Goal: Task Accomplishment & Management: Use online tool/utility

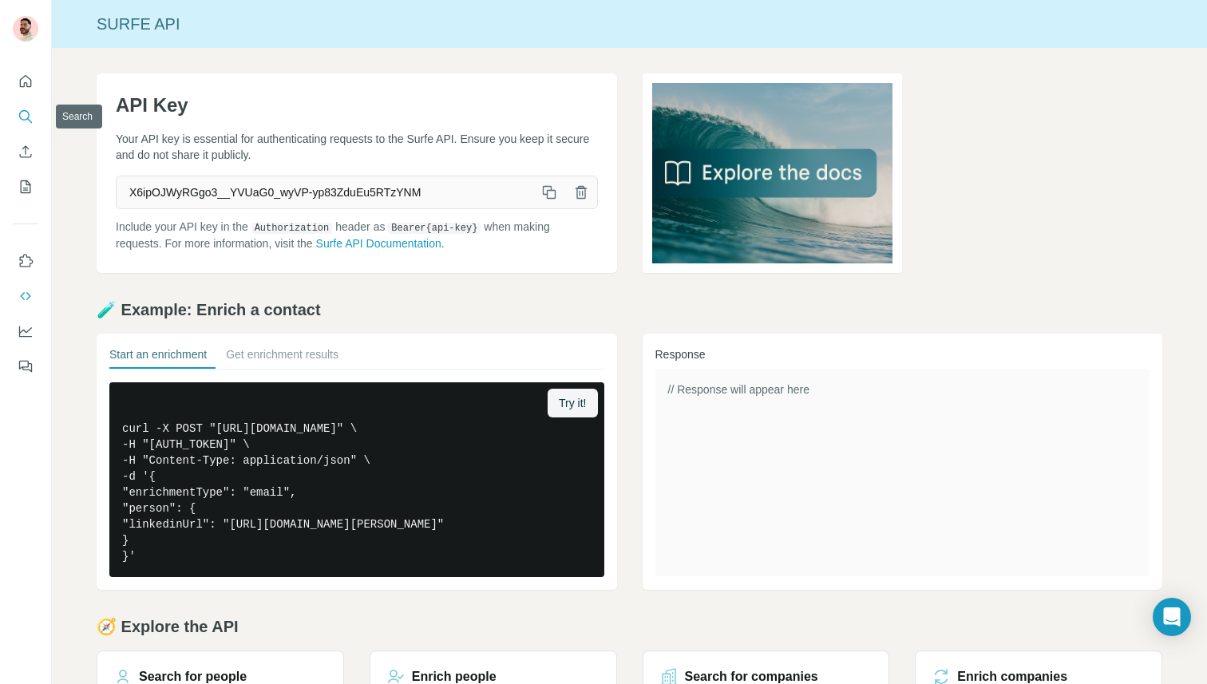
click at [27, 119] on icon "Search" at bounding box center [29, 120] width 5 height 5
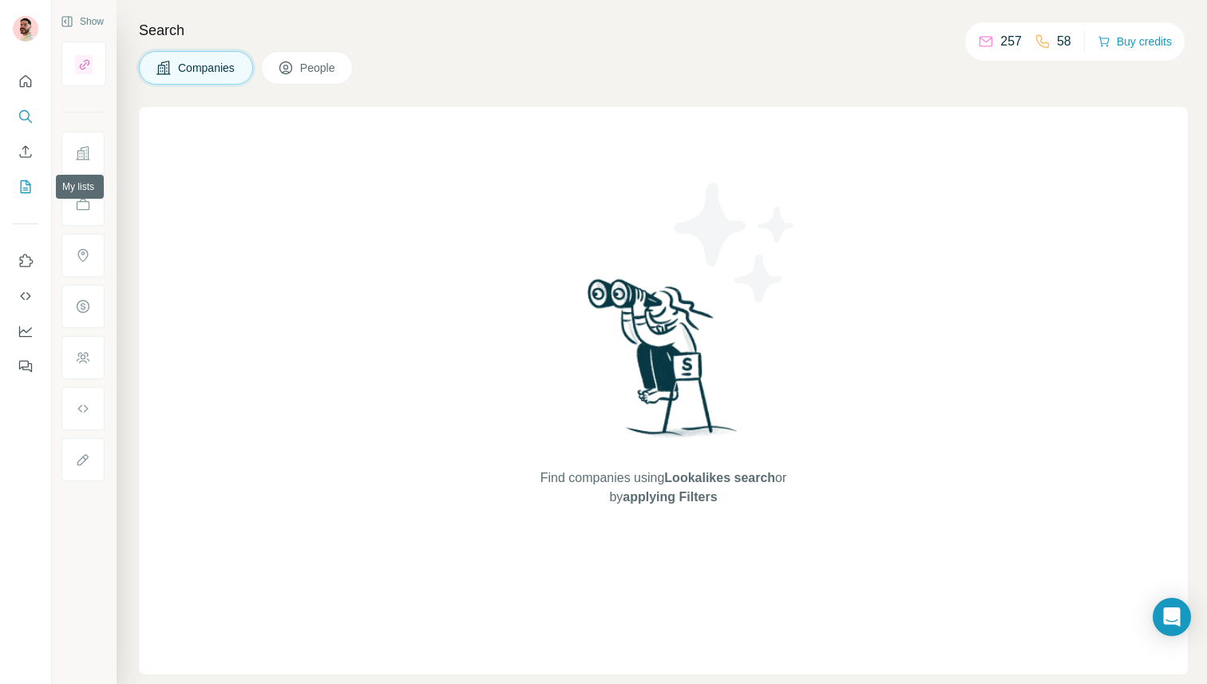
click at [27, 182] on icon "My lists" at bounding box center [26, 186] width 10 height 13
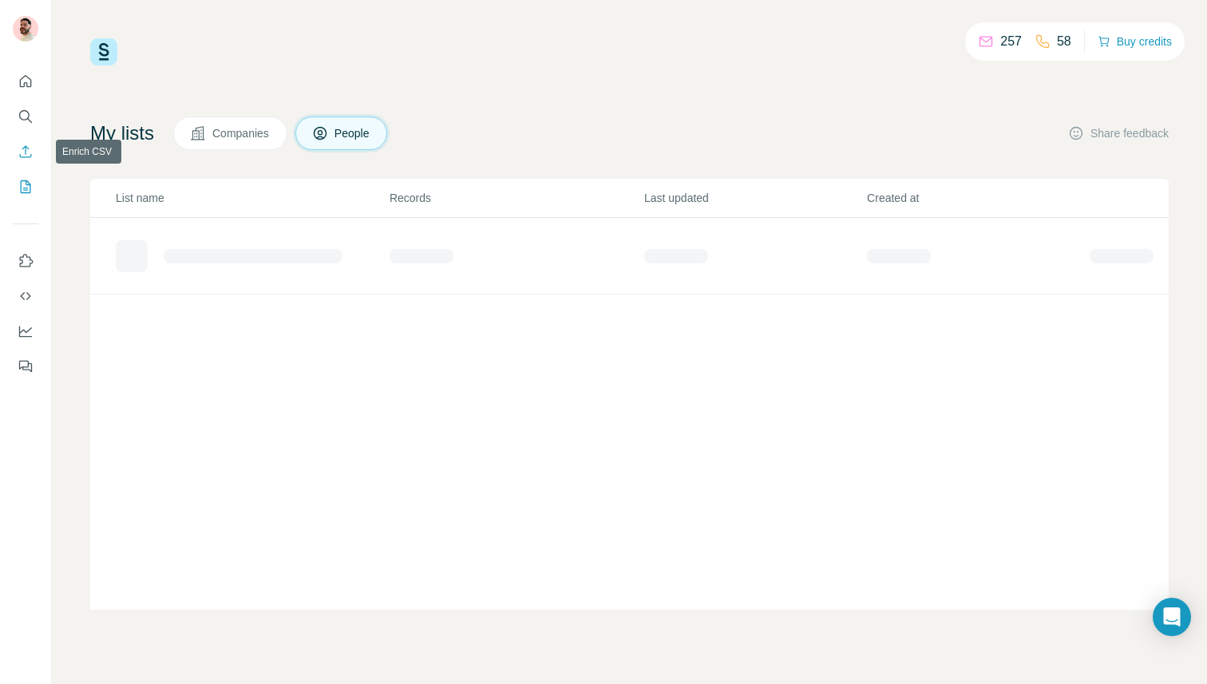
click at [30, 138] on button "Enrich CSV" at bounding box center [26, 151] width 26 height 29
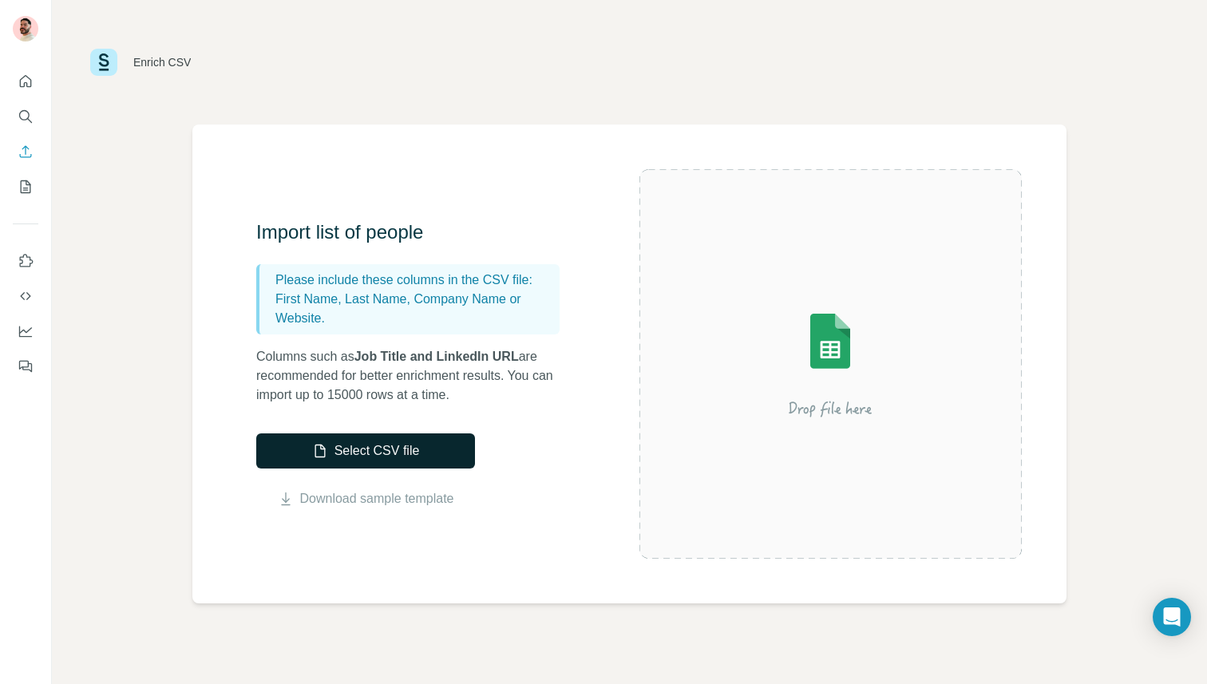
click at [367, 458] on button "Select CSV file" at bounding box center [365, 451] width 219 height 35
click at [421, 498] on link "Download sample template" at bounding box center [377, 499] width 154 height 19
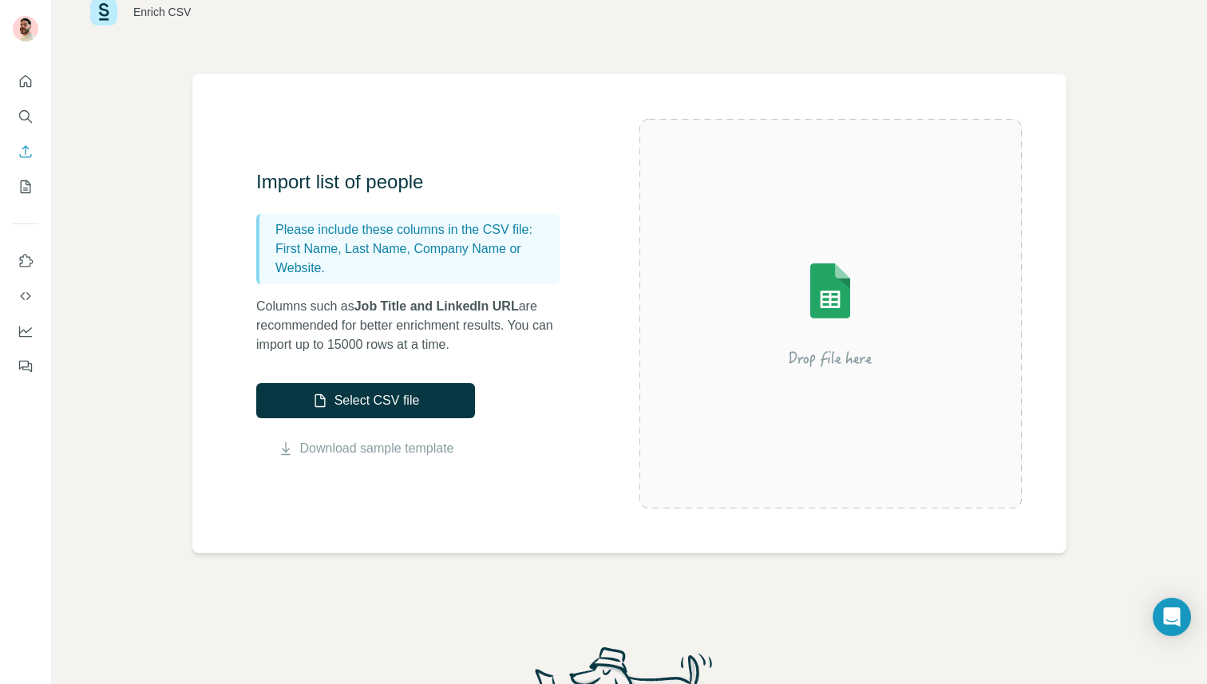
scroll to position [34, 0]
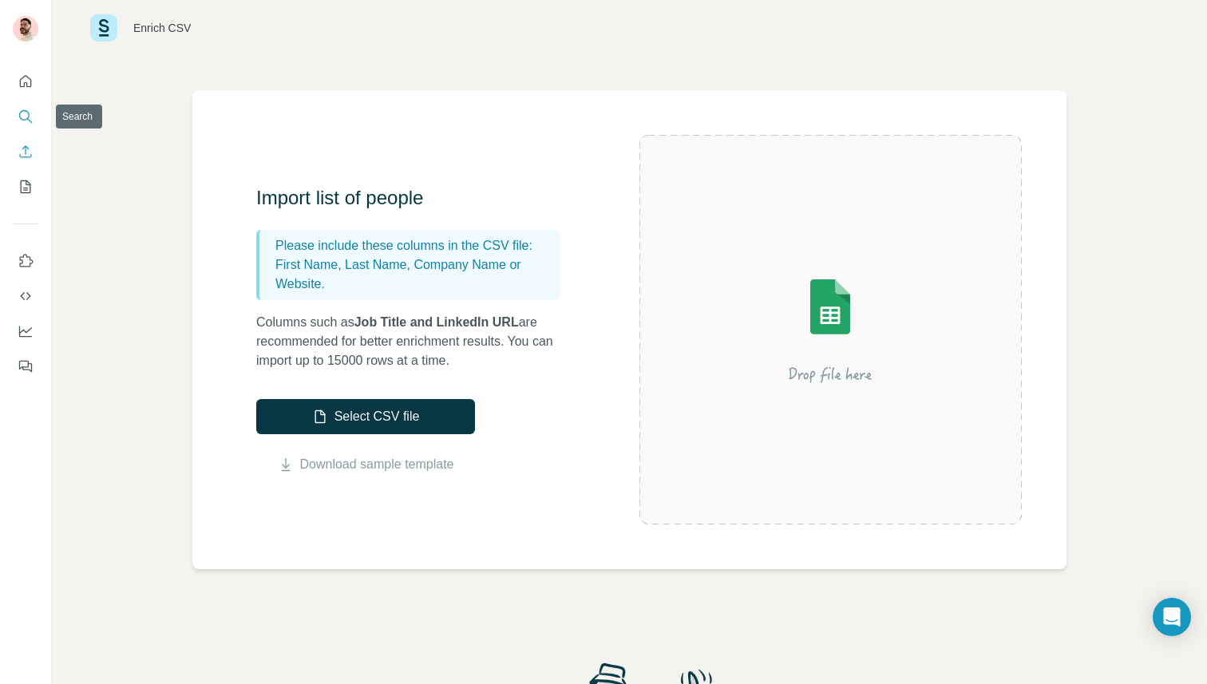
click at [19, 103] on button "Search" at bounding box center [26, 116] width 26 height 29
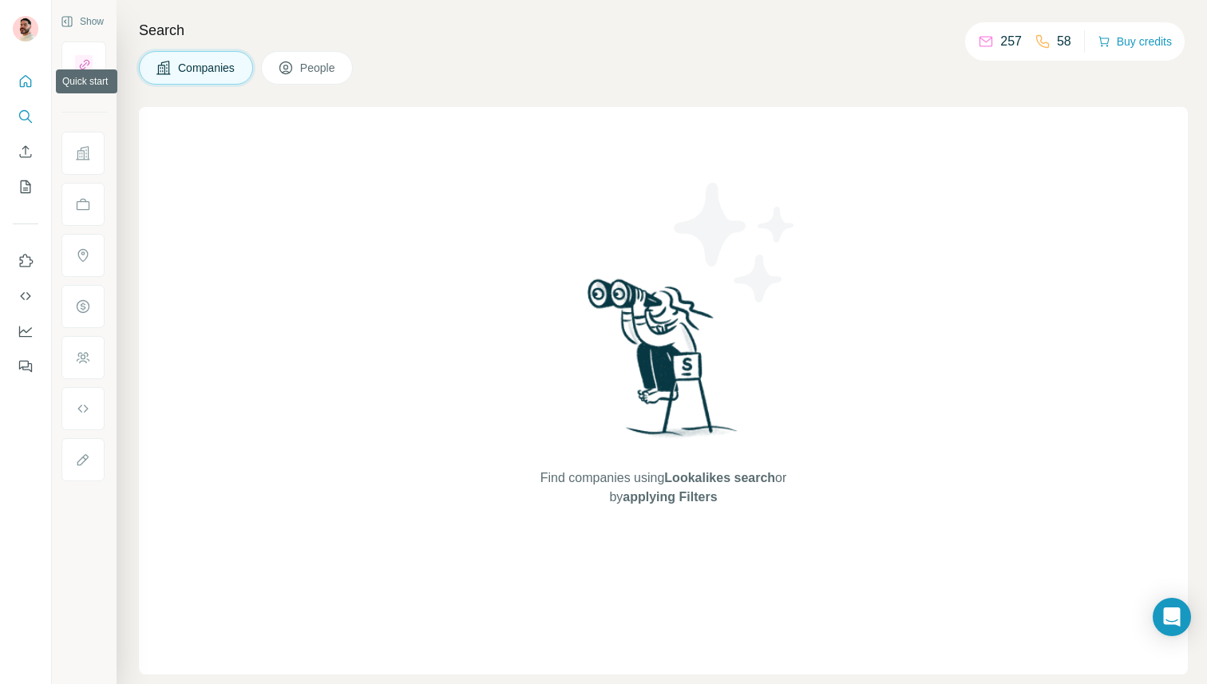
click at [21, 81] on icon "Quick start" at bounding box center [26, 81] width 16 height 16
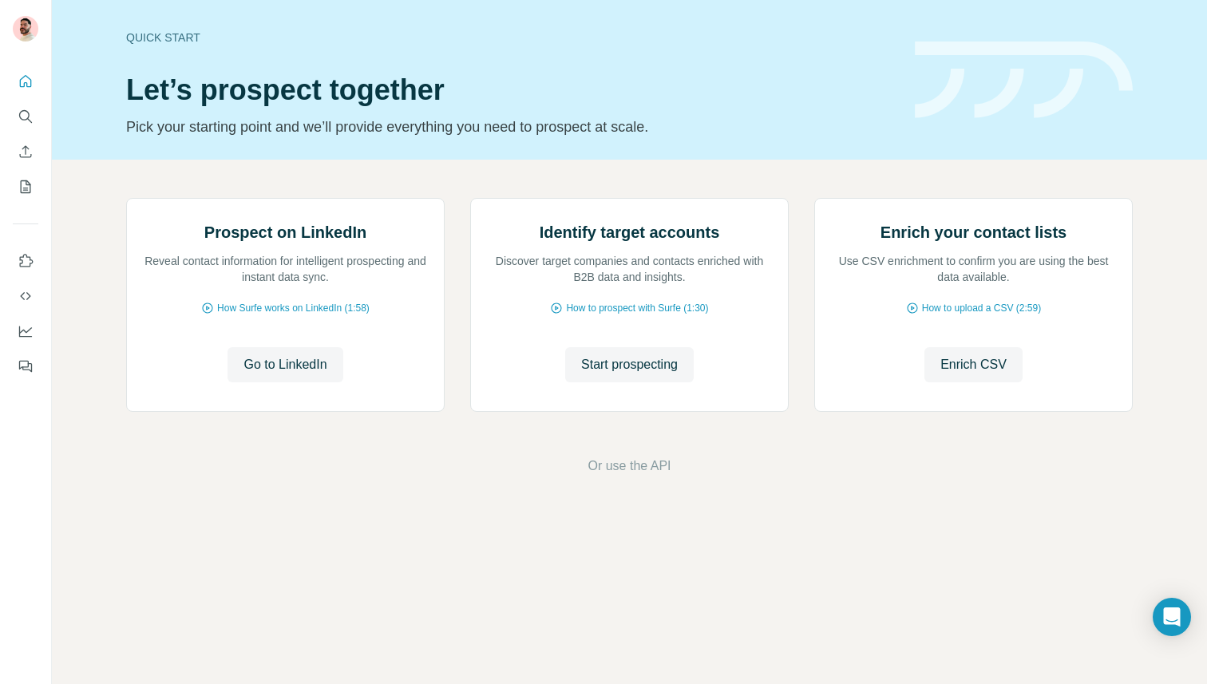
click at [10, 116] on div at bounding box center [25, 218] width 51 height 323
click at [18, 116] on icon "Search" at bounding box center [26, 117] width 16 height 16
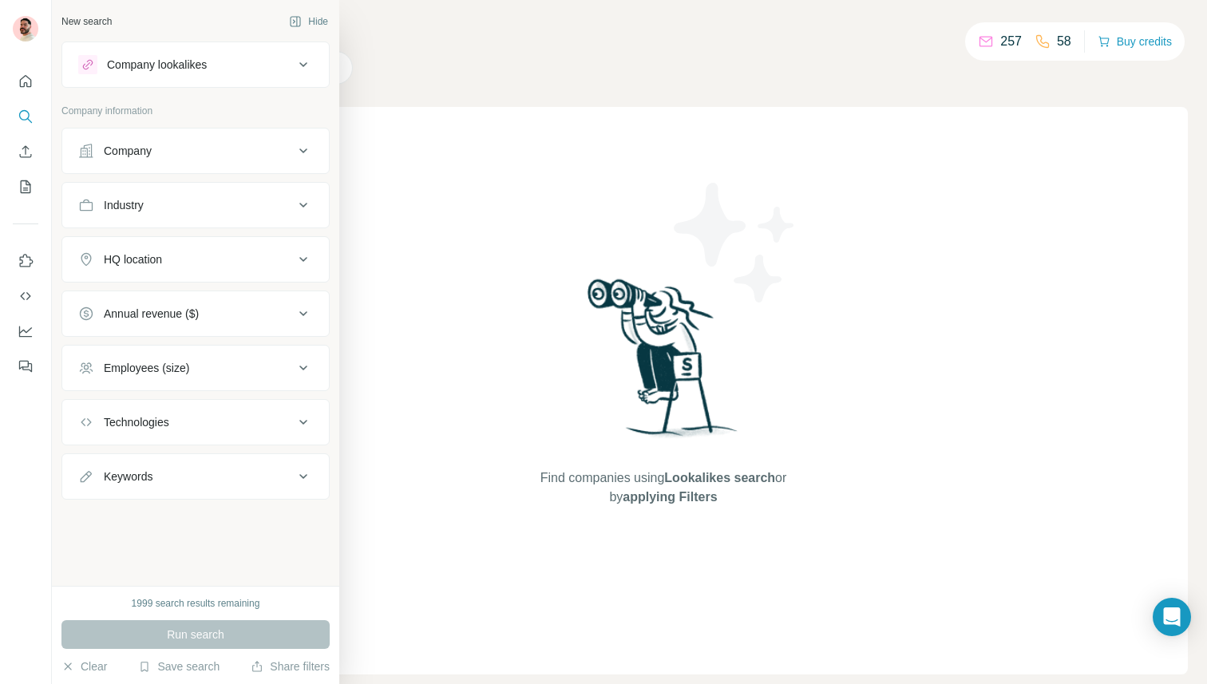
click at [193, 139] on button "Company" at bounding box center [195, 151] width 267 height 38
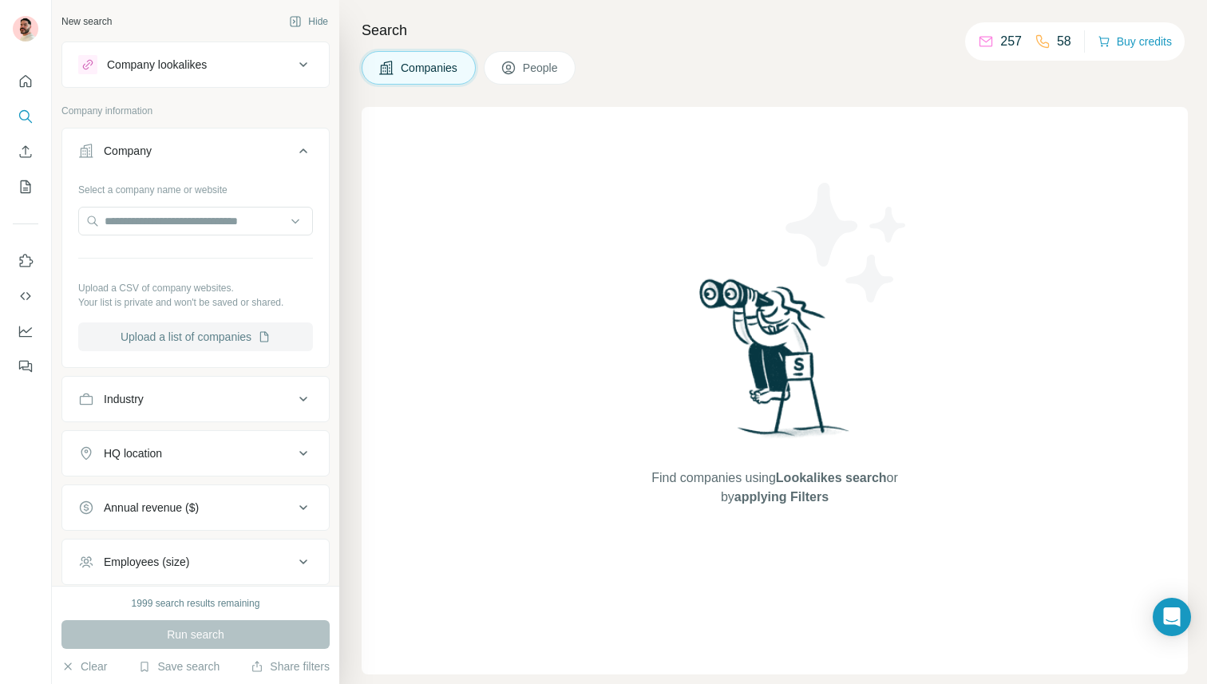
click at [223, 338] on button "Upload a list of companies" at bounding box center [195, 337] width 235 height 29
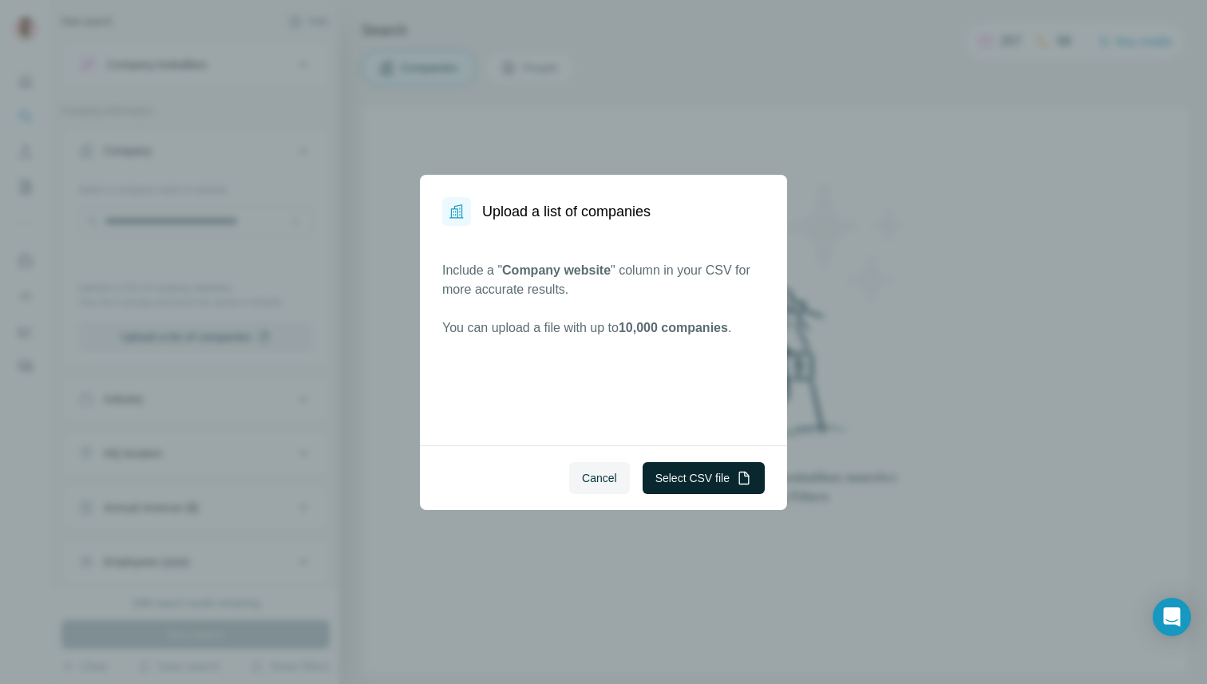
click at [700, 479] on button "Select CSV file" at bounding box center [704, 478] width 122 height 32
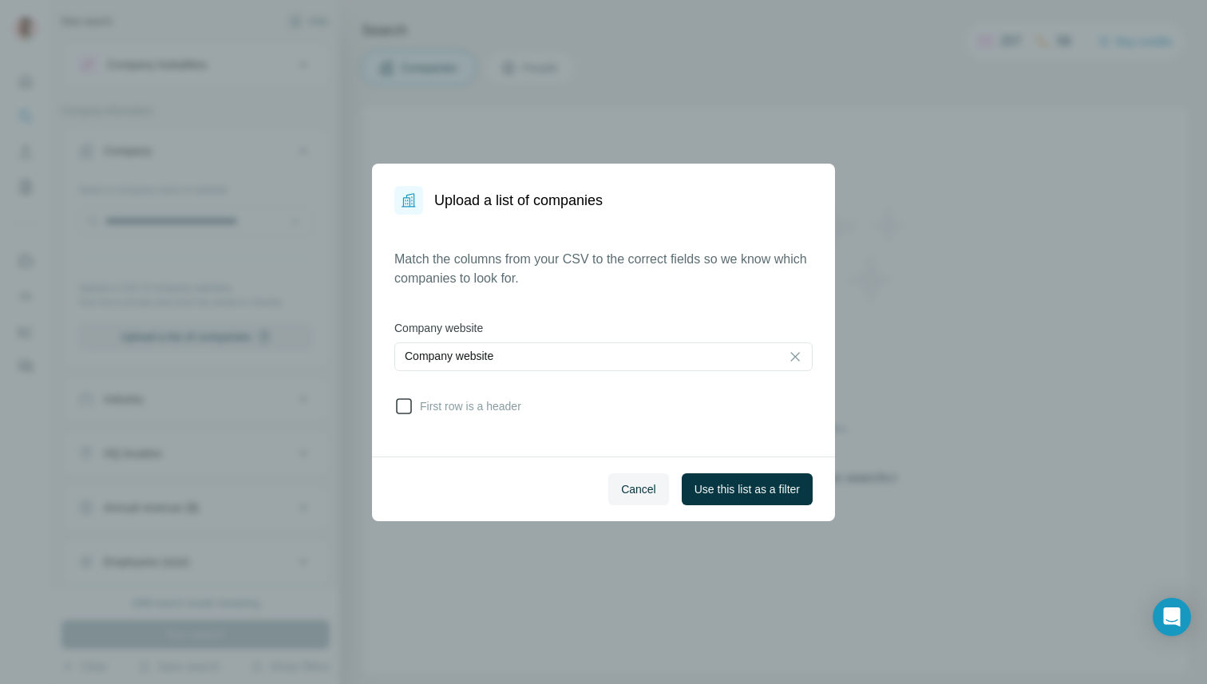
click at [471, 397] on label "First row is a header" at bounding box center [457, 406] width 127 height 19
click at [755, 501] on button "Use this list as a filter" at bounding box center [747, 490] width 131 height 32
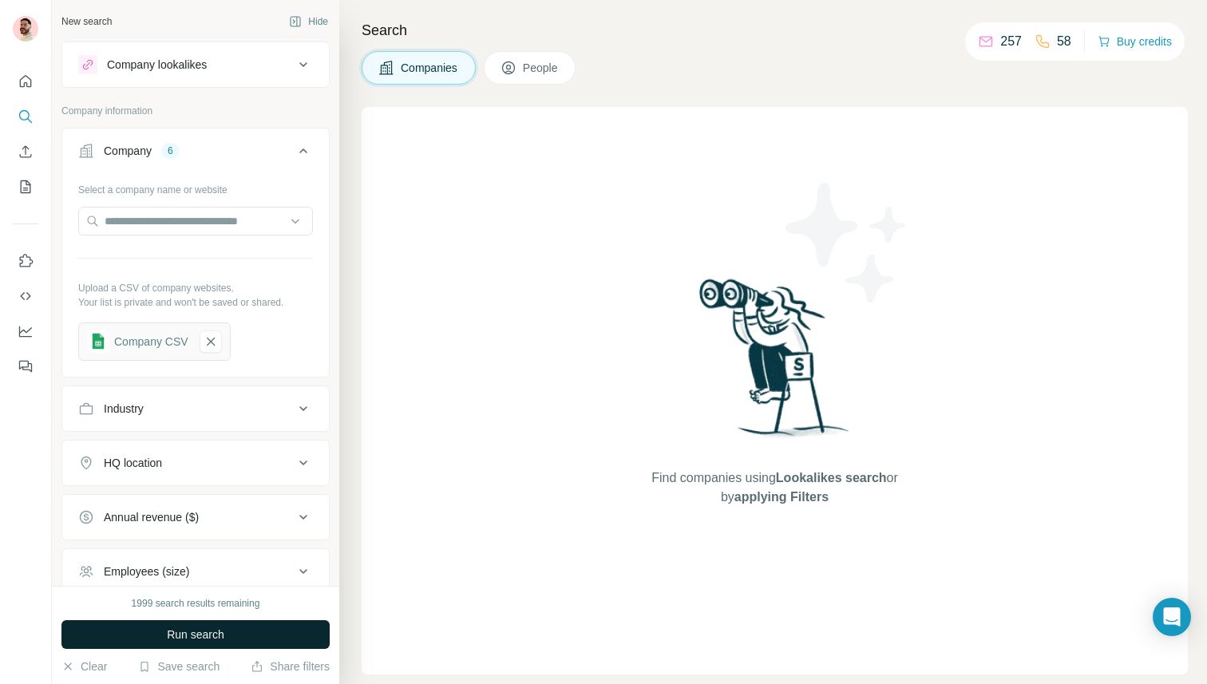
click at [213, 631] on span "Run search" at bounding box center [195, 635] width 57 height 16
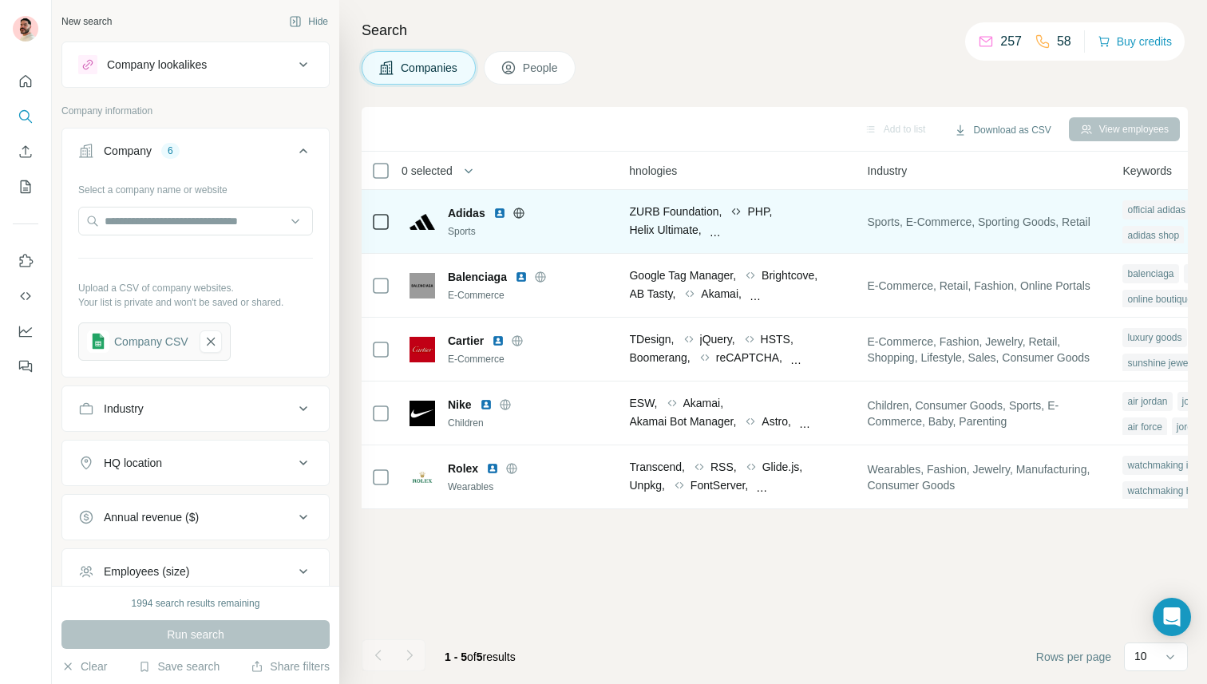
scroll to position [0, 1132]
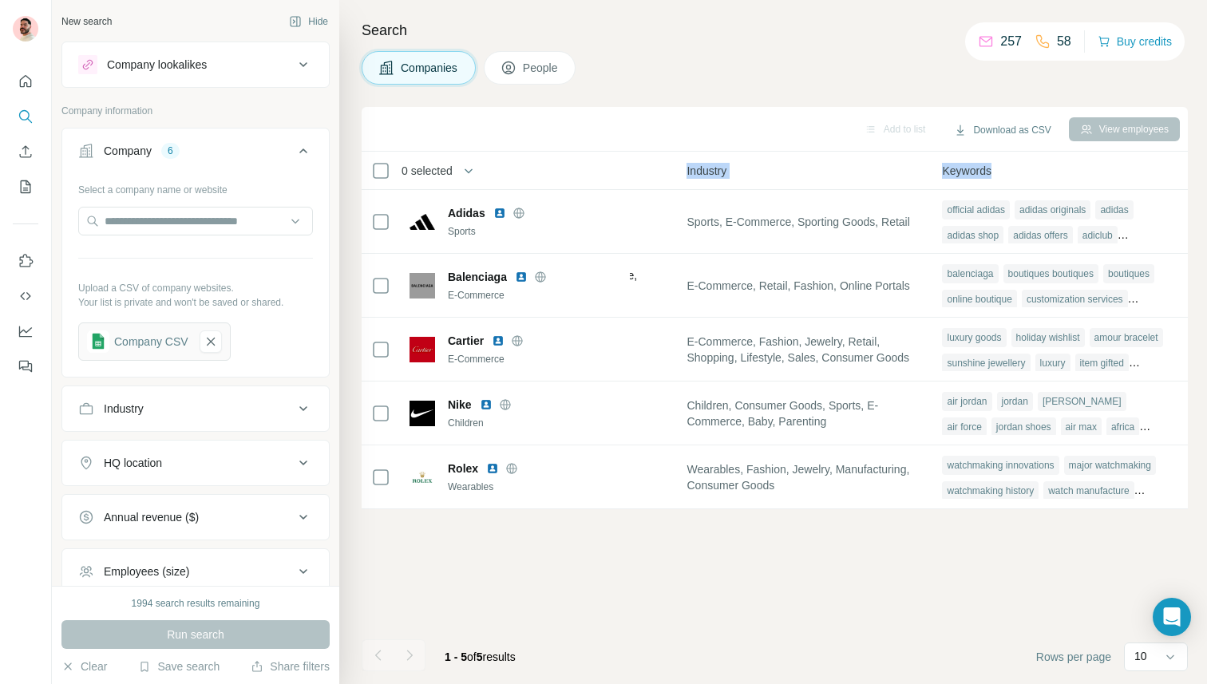
drag, startPoint x: 1046, startPoint y: 172, endPoint x: 434, endPoint y: 181, distance: 612.5
click at [0, 0] on tr "0 selected Companies Employees Size HQ location About Lists Annual revenue Tech…" at bounding box center [0, 0] width 0 height 0
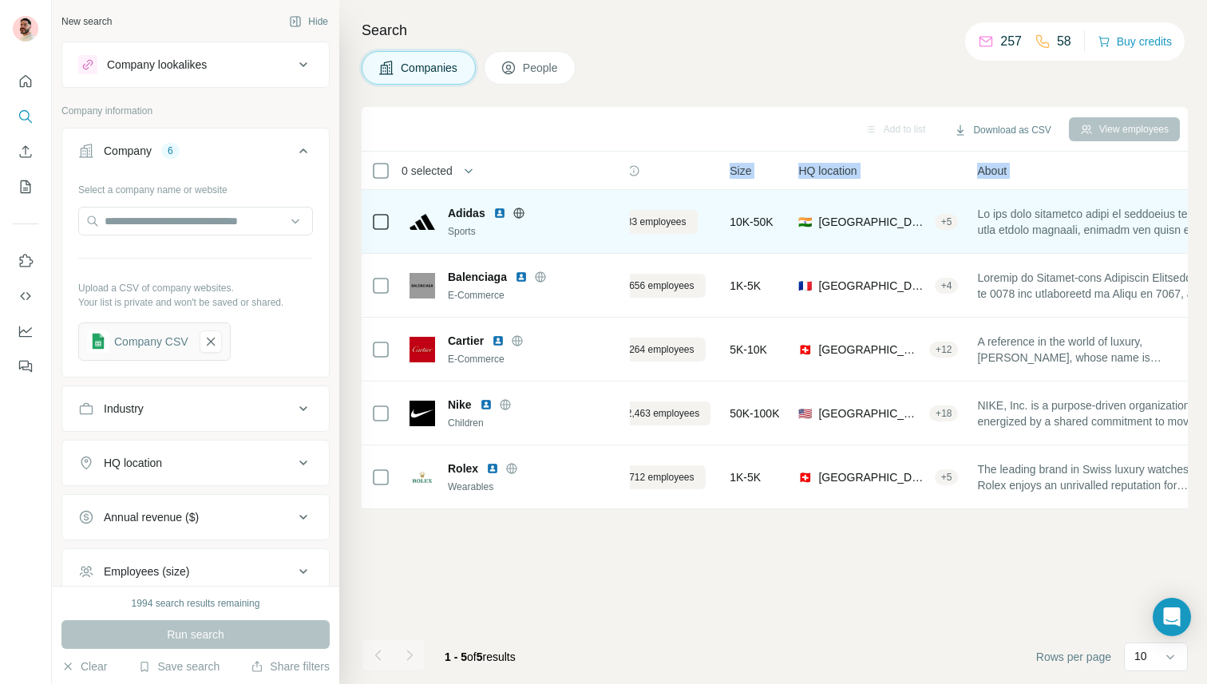
scroll to position [0, 0]
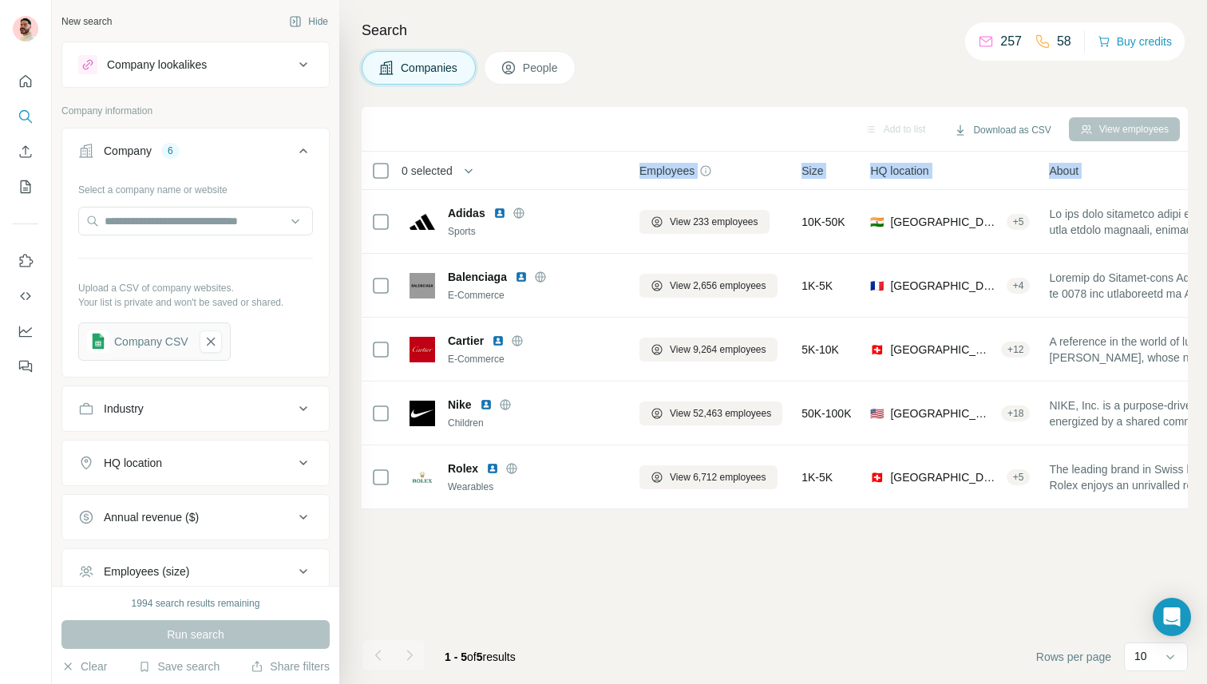
copy tr "Companies Employees Size HQ location About Lists Annual revenue Technologies In…"
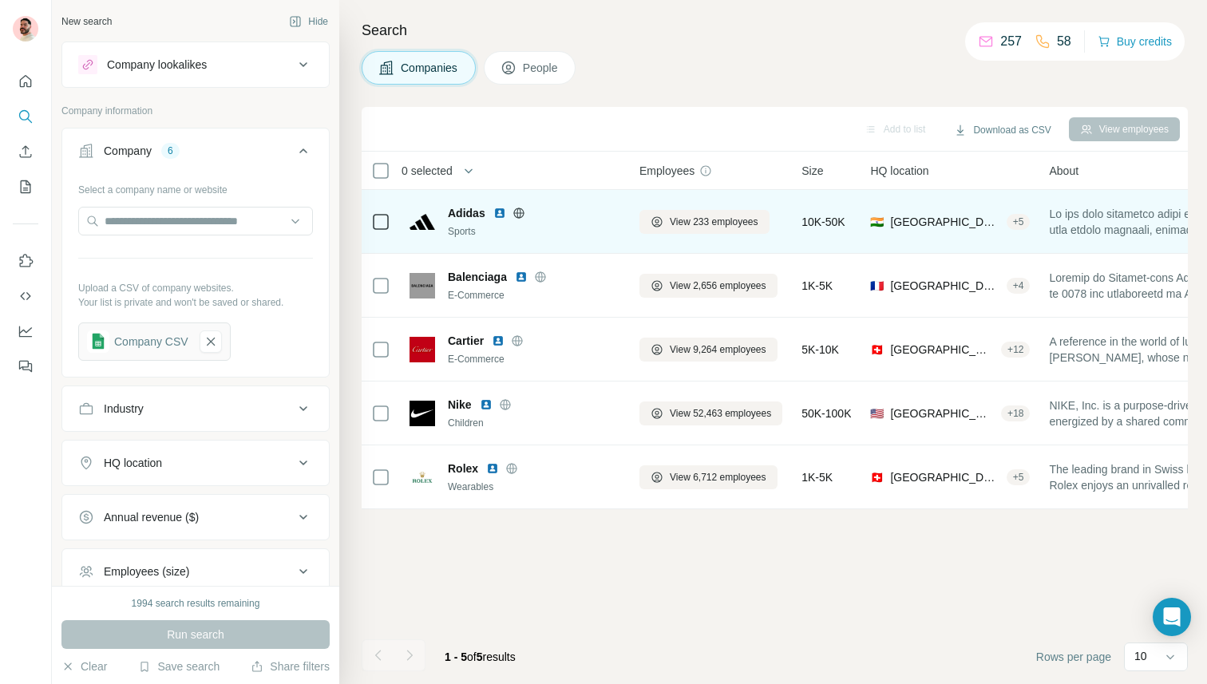
click at [779, 192] on td "View 233 employees" at bounding box center [711, 222] width 162 height 64
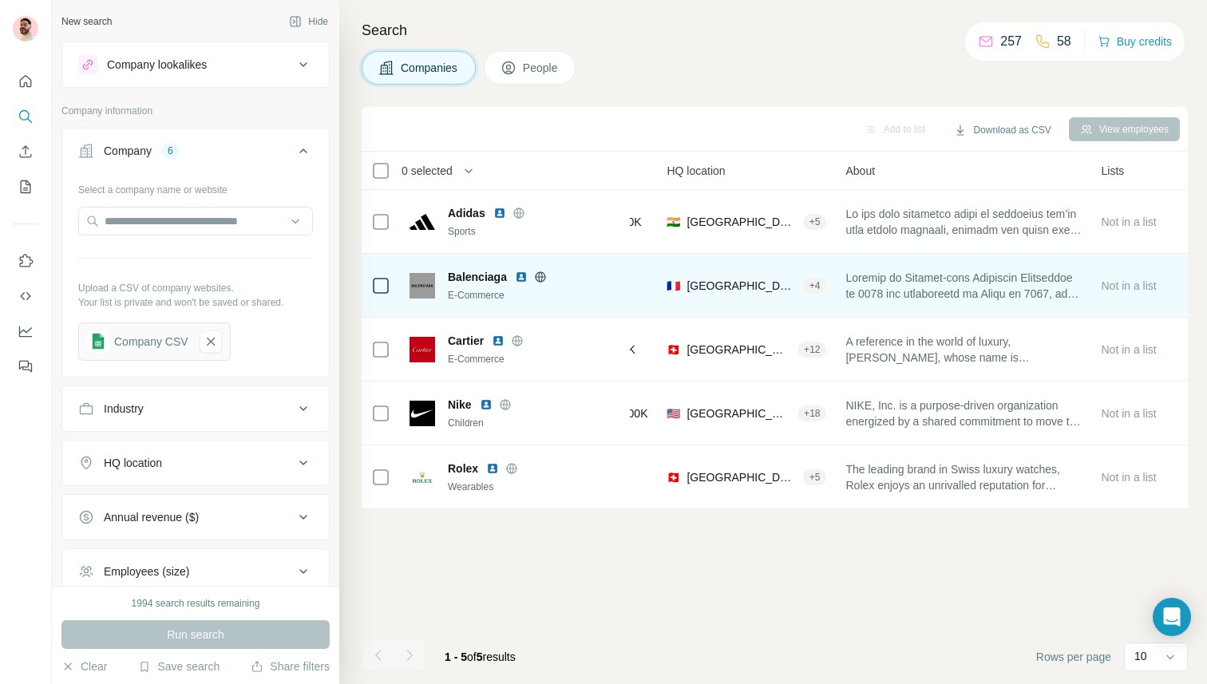
scroll to position [0, 197]
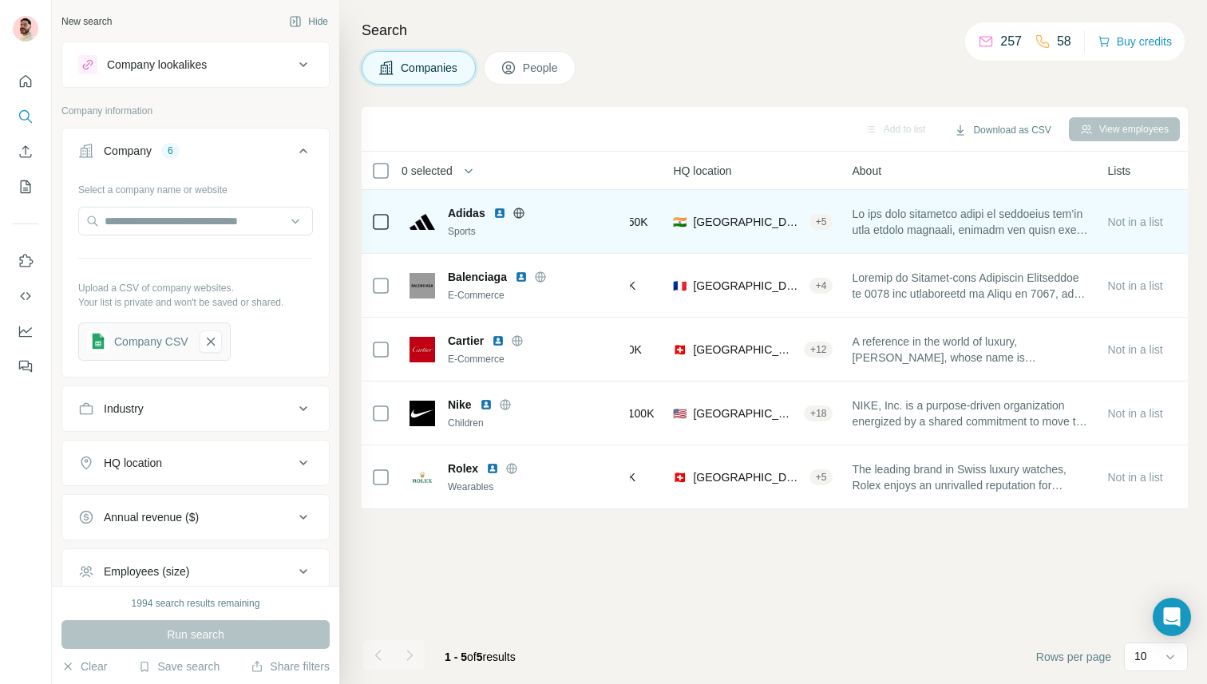
click at [810, 226] on div "+ 5" at bounding box center [822, 222] width 24 height 14
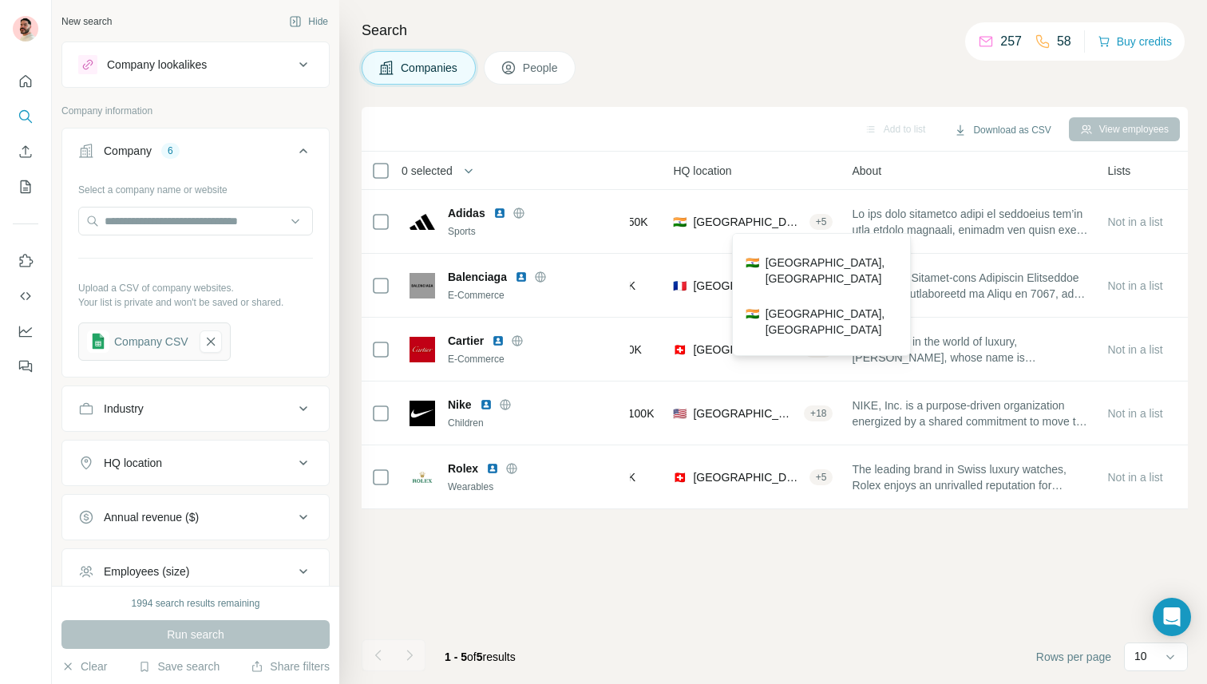
scroll to position [0, 0]
click at [804, 181] on th "HQ location" at bounding box center [753, 171] width 179 height 38
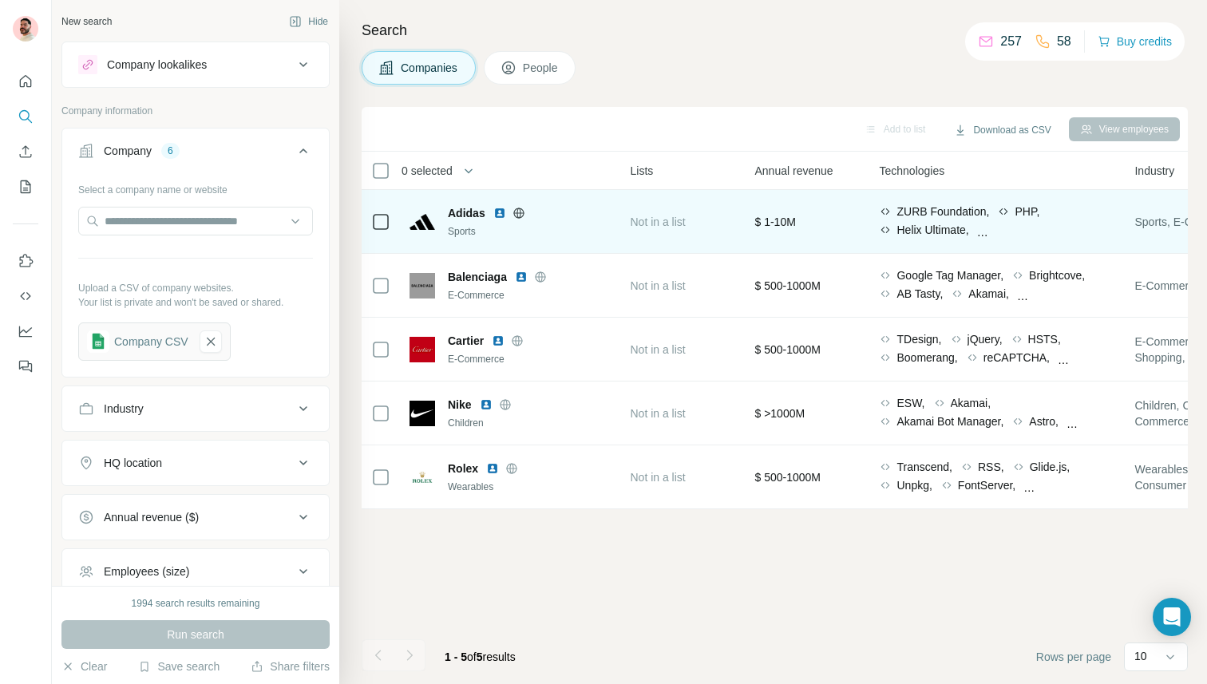
scroll to position [0, 543]
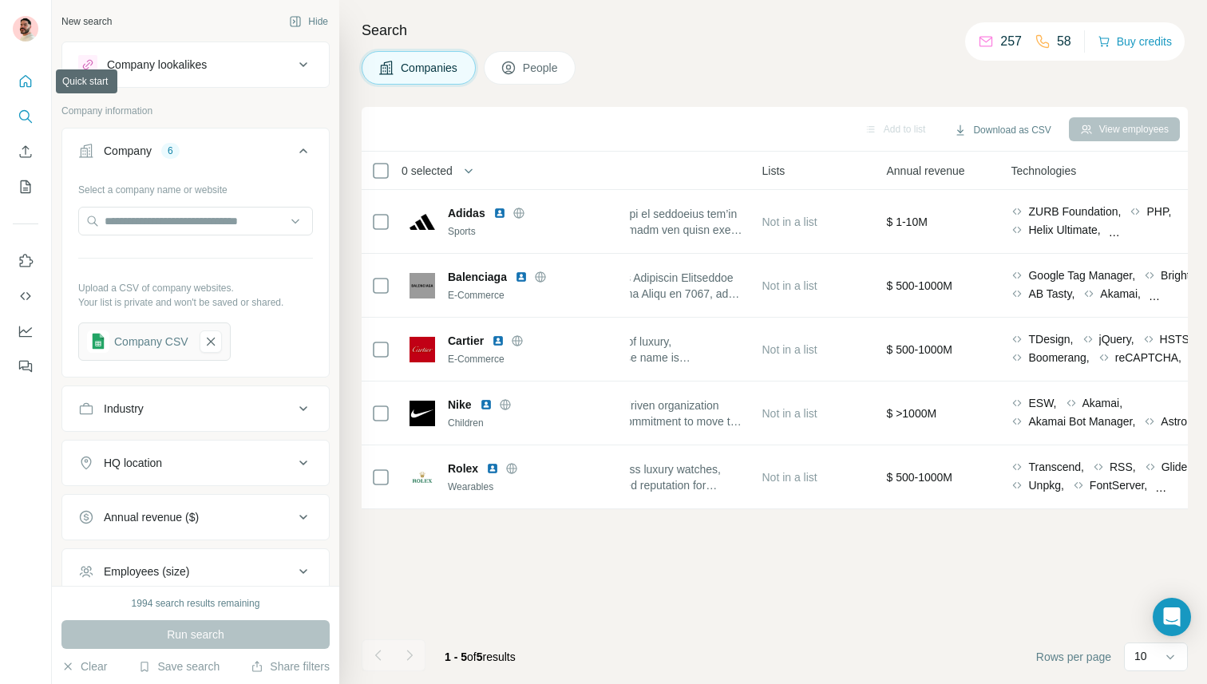
click at [16, 87] on button "Quick start" at bounding box center [26, 81] width 26 height 29
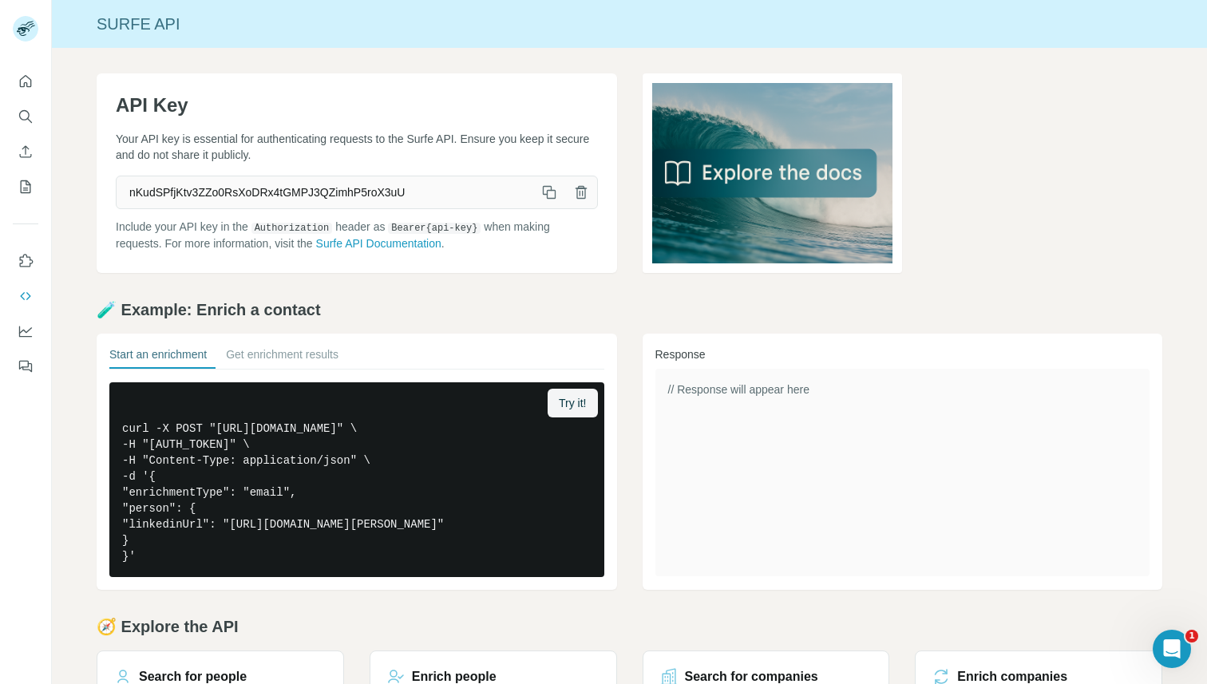
scroll to position [153, 0]
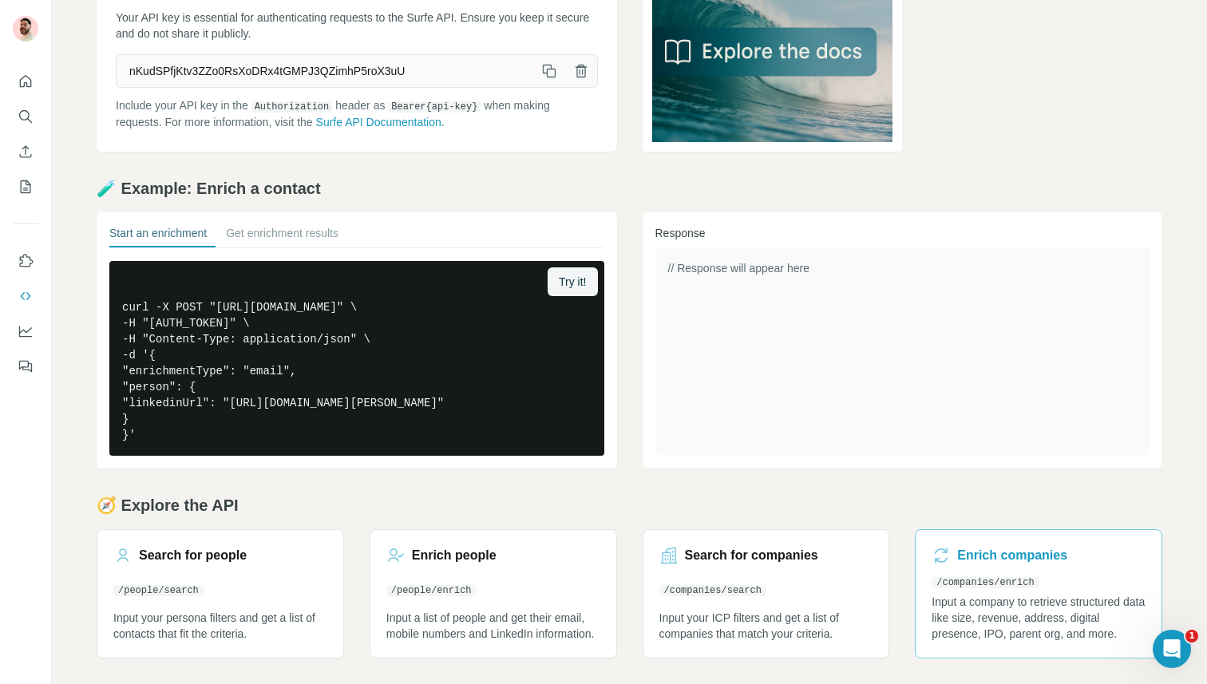
click at [1038, 543] on link "Enrich companies /companies/enrich Input a company to retrieve structured data …" at bounding box center [1039, 593] width 248 height 129
